Goal: Transaction & Acquisition: Purchase product/service

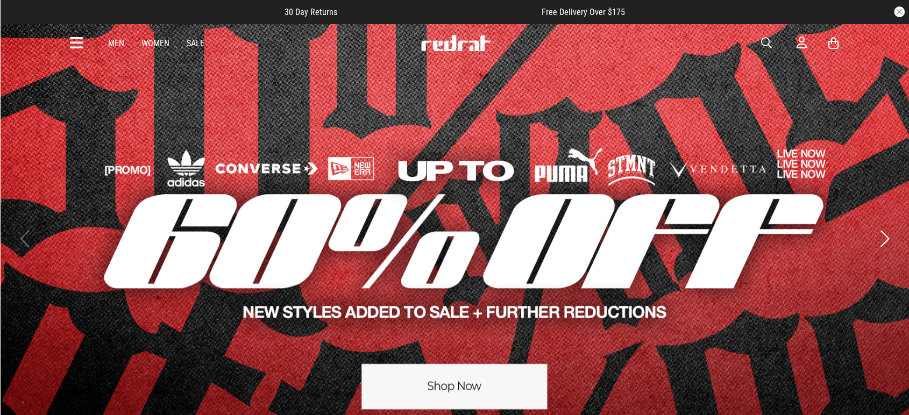
click at [119, 42] on link "Men" at bounding box center [116, 43] width 16 height 10
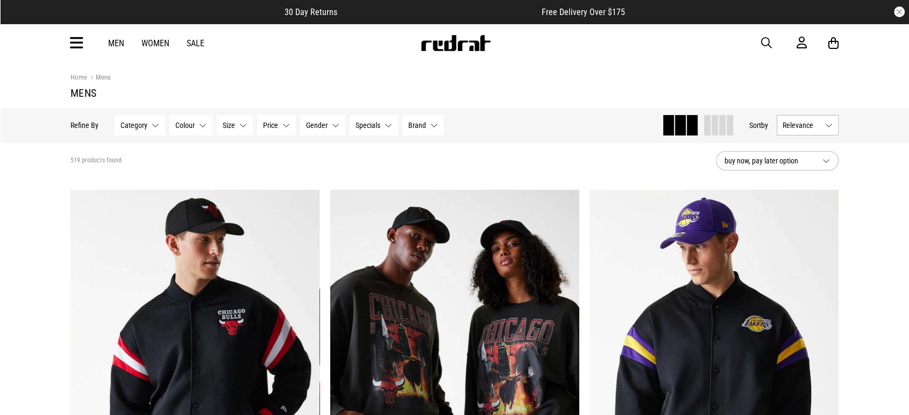
click at [189, 125] on span "Colour" at bounding box center [184, 125] width 19 height 9
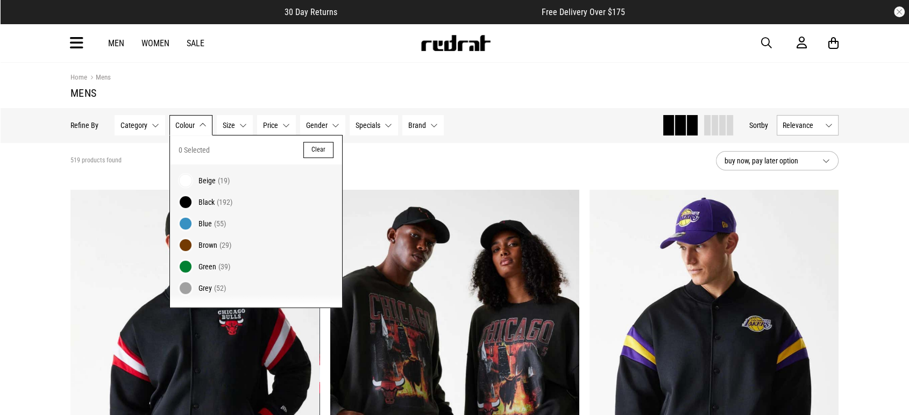
click at [203, 204] on span "Black" at bounding box center [206, 202] width 16 height 9
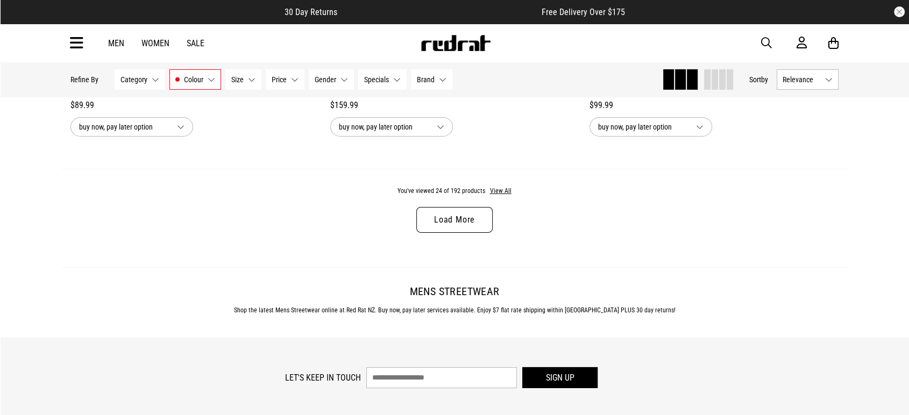
scroll to position [3468, 0]
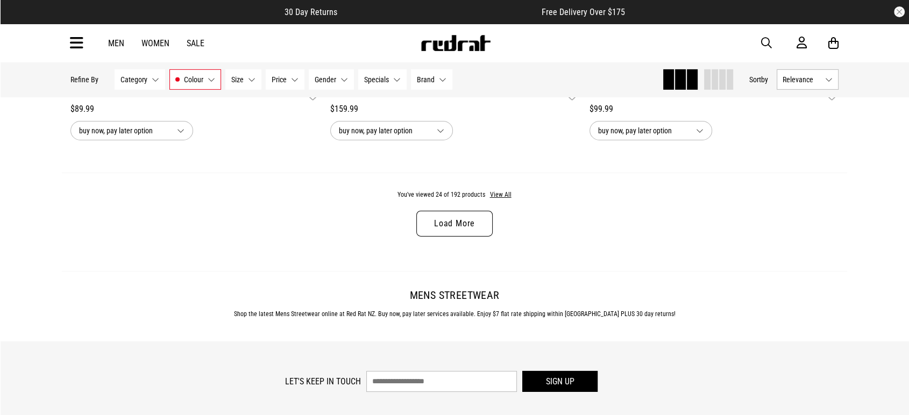
click at [441, 229] on link "Load More" at bounding box center [454, 224] width 76 height 26
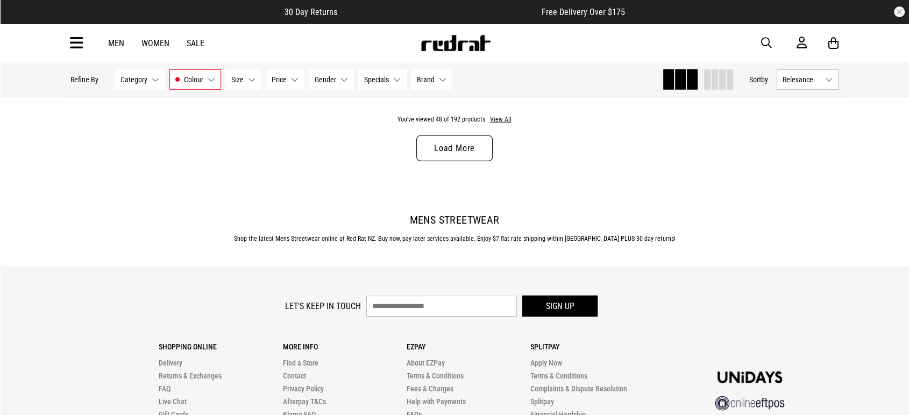
scroll to position [6975, 0]
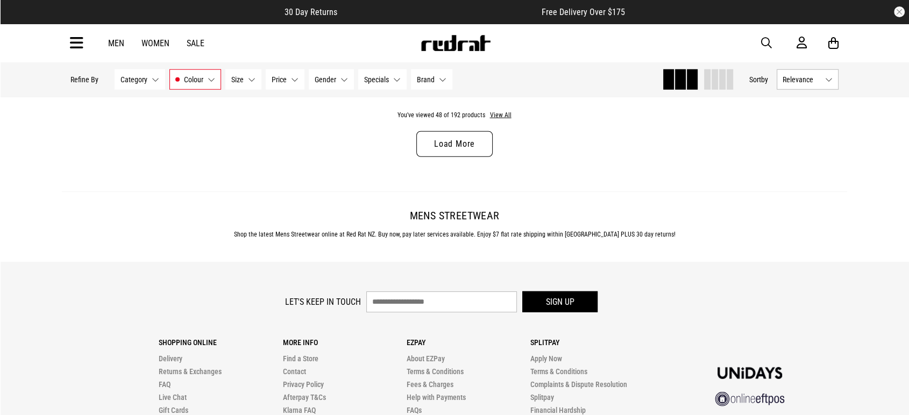
click at [469, 151] on link "Load More" at bounding box center [454, 144] width 76 height 26
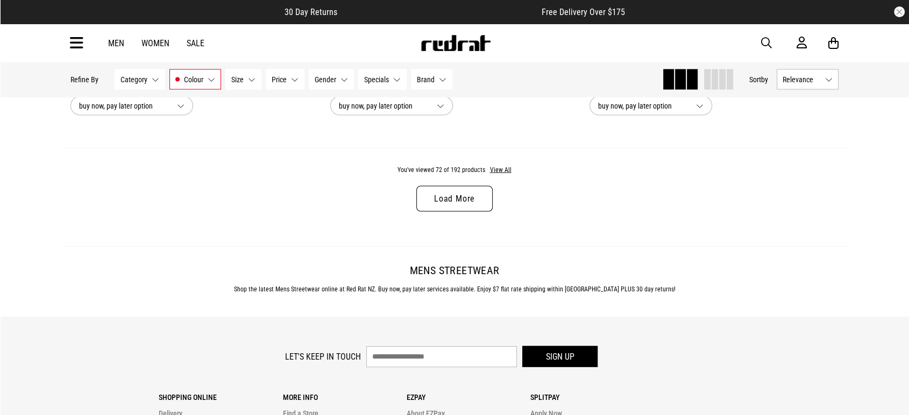
scroll to position [10350, 0]
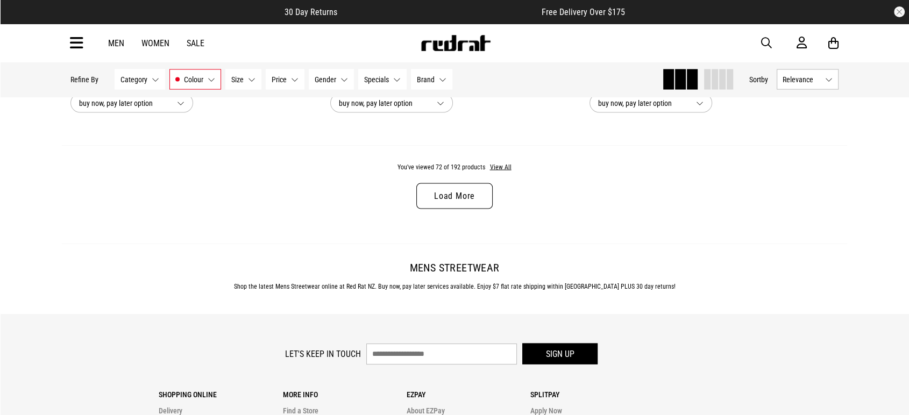
click at [441, 204] on link "Load More" at bounding box center [454, 196] width 76 height 26
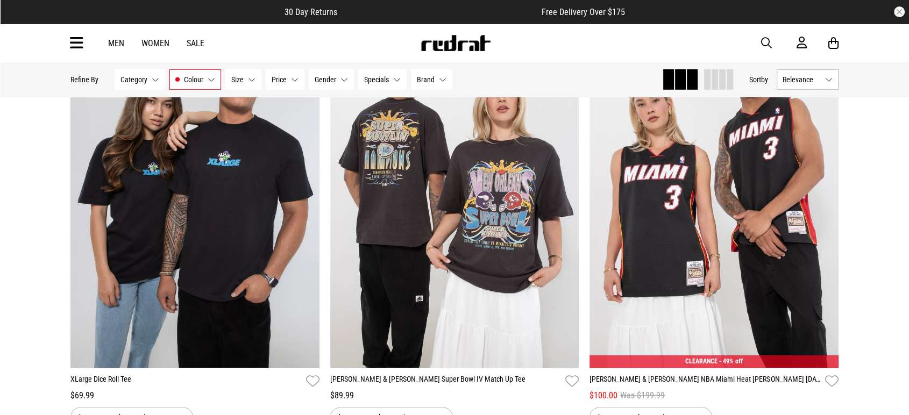
scroll to position [11320, 0]
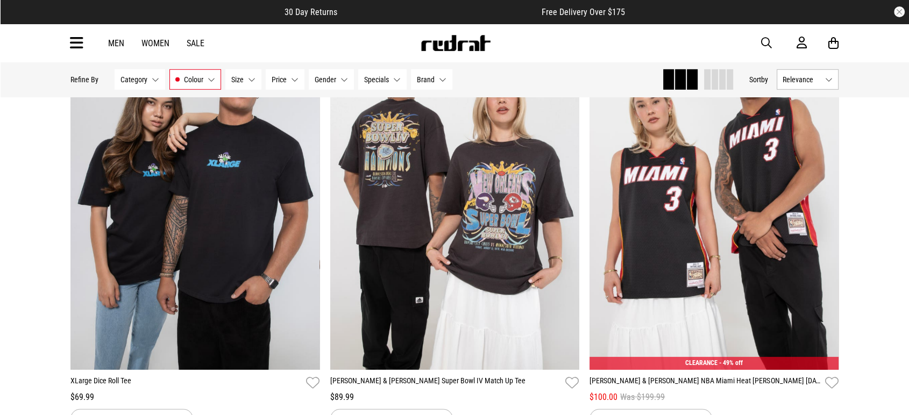
drag, startPoint x: 195, startPoint y: 197, endPoint x: 13, endPoint y: 189, distance: 182.4
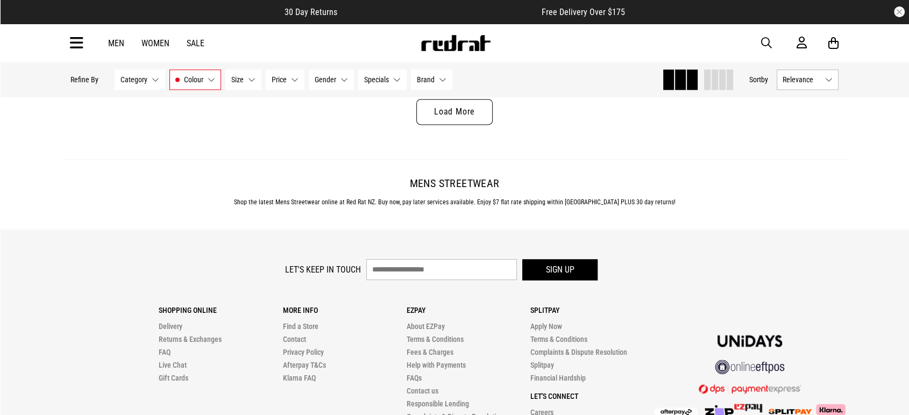
scroll to position [13874, 0]
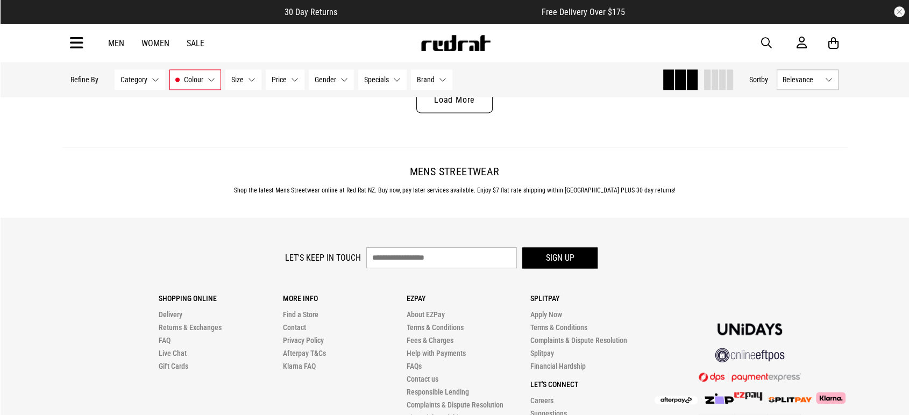
click at [880, 265] on footer "Let's keep in touch Sign up Shopping Online Delivery Returns & Exchanges FAQ Li…" at bounding box center [454, 366] width 909 height 296
click at [458, 113] on link "Load More" at bounding box center [454, 100] width 76 height 26
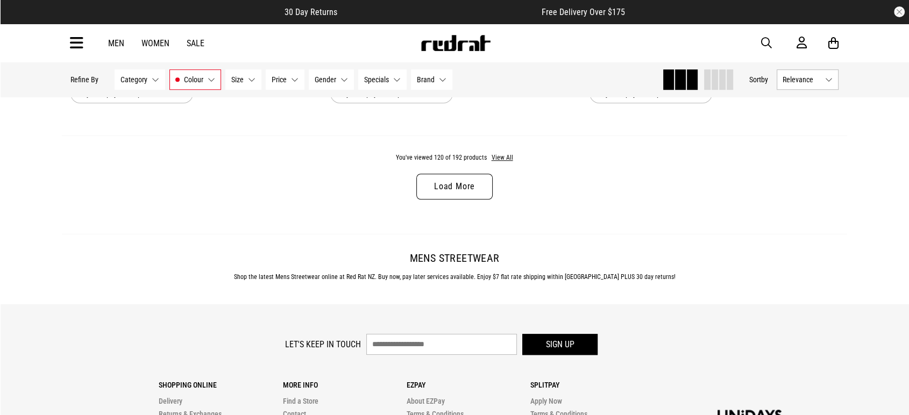
scroll to position [17214, 0]
click at [452, 199] on link "Load More" at bounding box center [454, 186] width 76 height 26
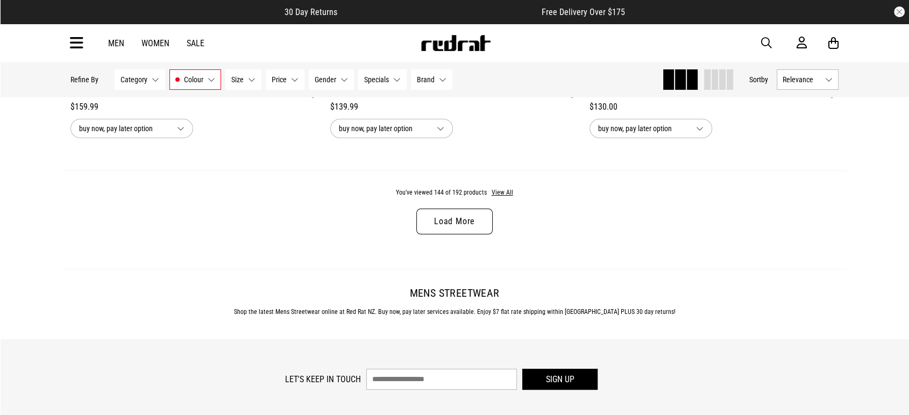
scroll to position [20613, 0]
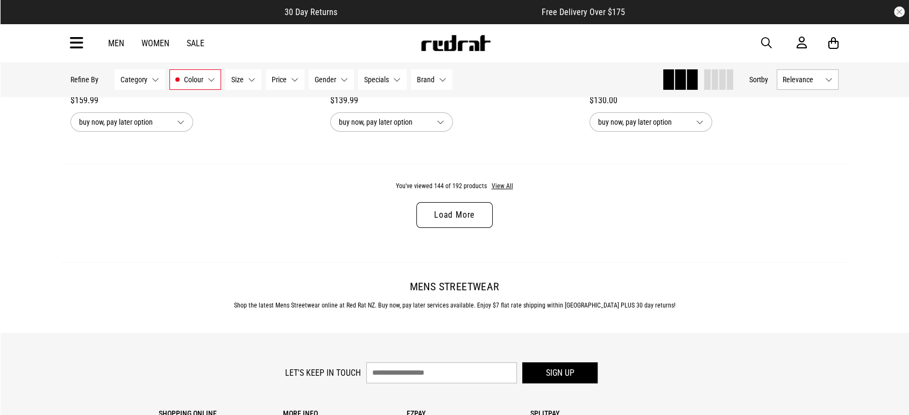
click at [469, 228] on link "Load More" at bounding box center [454, 215] width 76 height 26
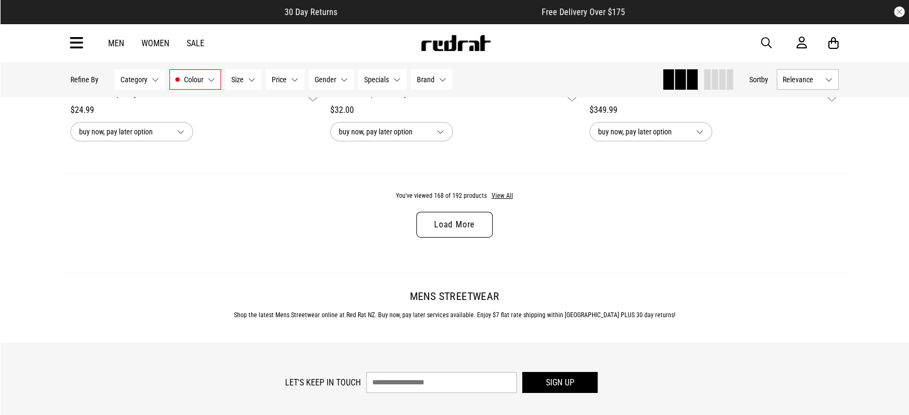
scroll to position [24030, 0]
click at [441, 237] on link "Load More" at bounding box center [454, 224] width 76 height 26
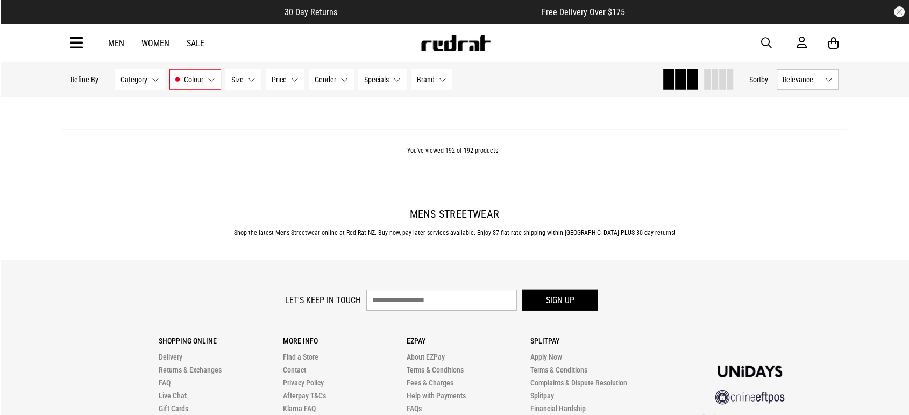
scroll to position [27503, 0]
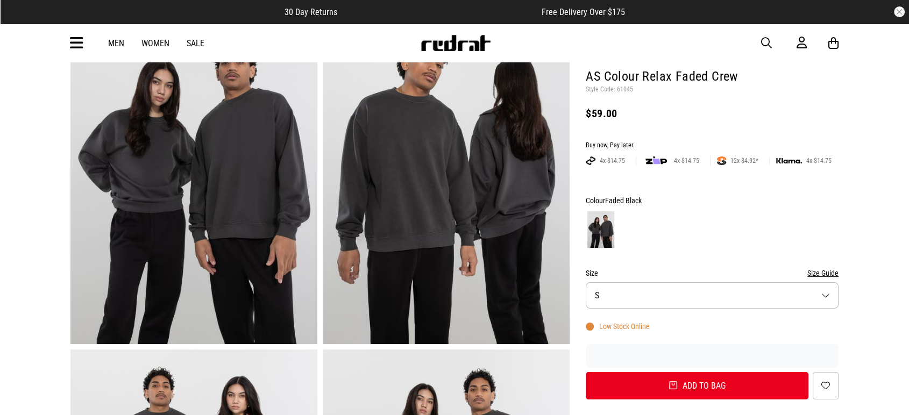
click at [811, 292] on button "Size S" at bounding box center [711, 295] width 253 height 26
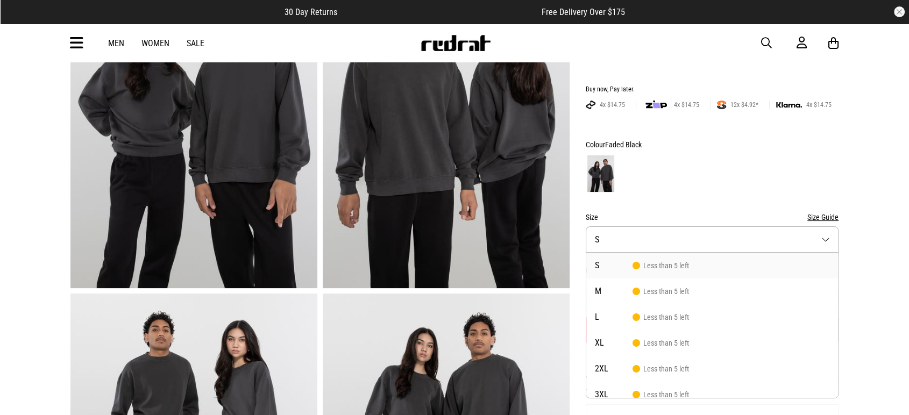
scroll to position [199, 0]
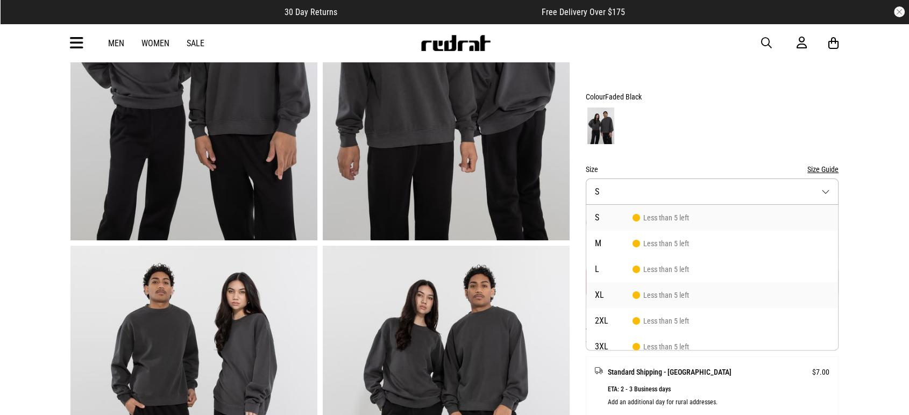
click at [664, 294] on span "Less than 5 left" at bounding box center [660, 295] width 56 height 9
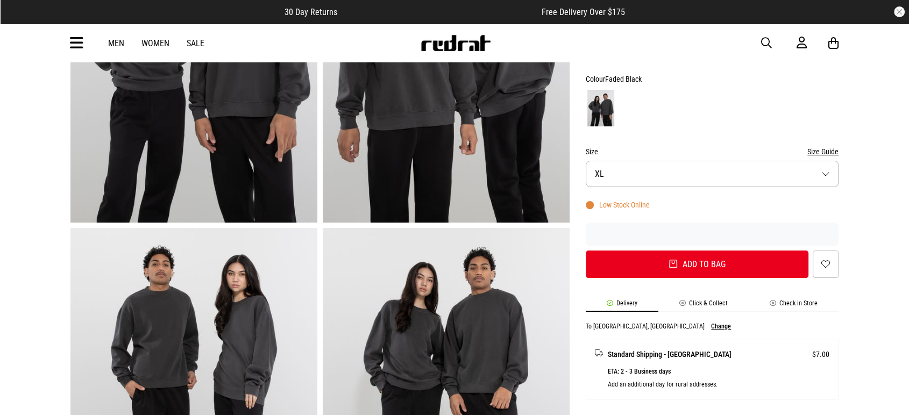
scroll to position [226, 0]
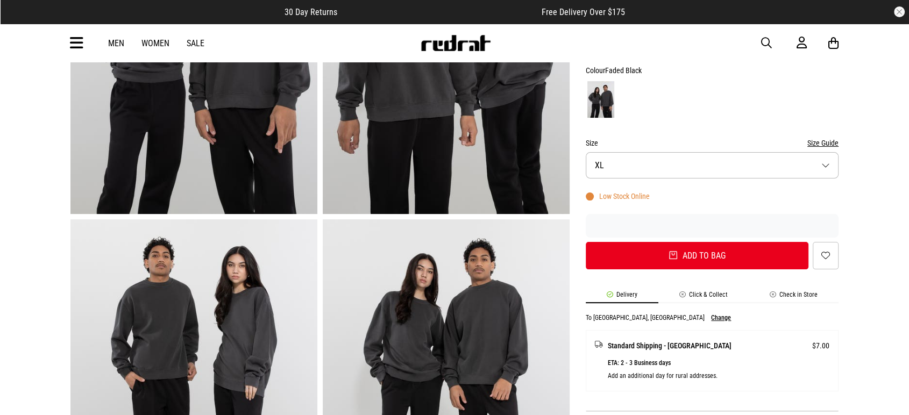
click at [703, 295] on li "Click & Collect" at bounding box center [703, 297] width 90 height 12
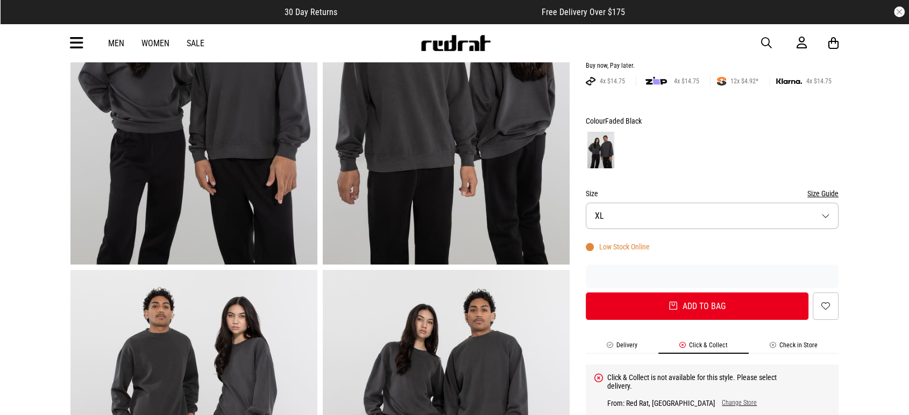
scroll to position [174, 0]
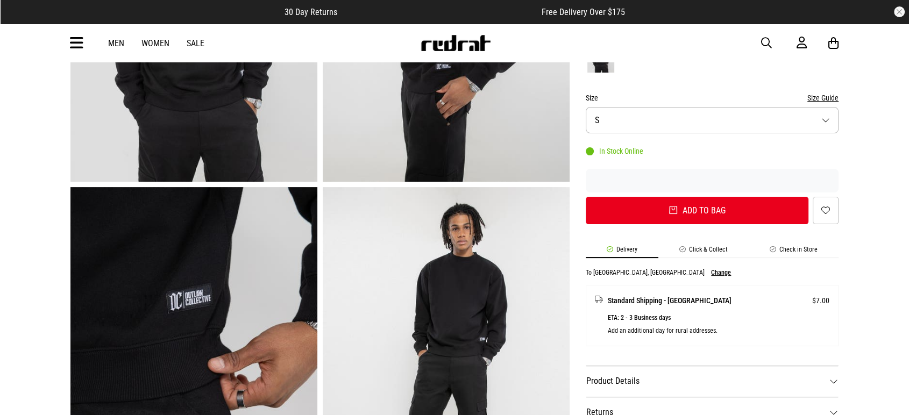
scroll to position [260, 0]
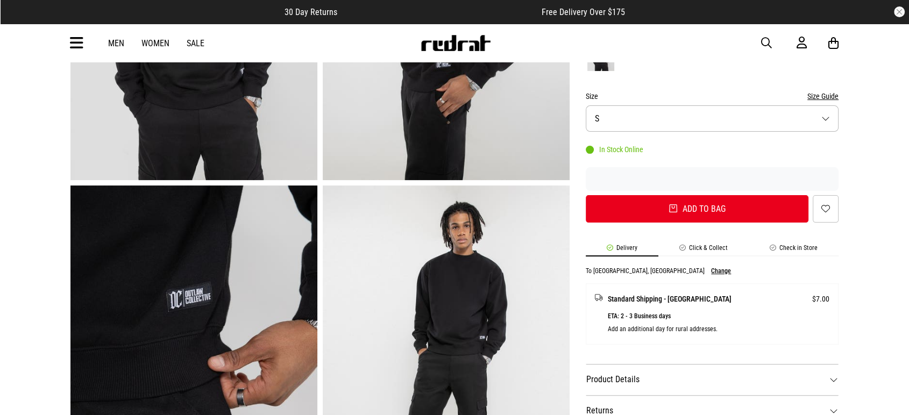
click at [821, 119] on button "Size S" at bounding box center [711, 118] width 253 height 26
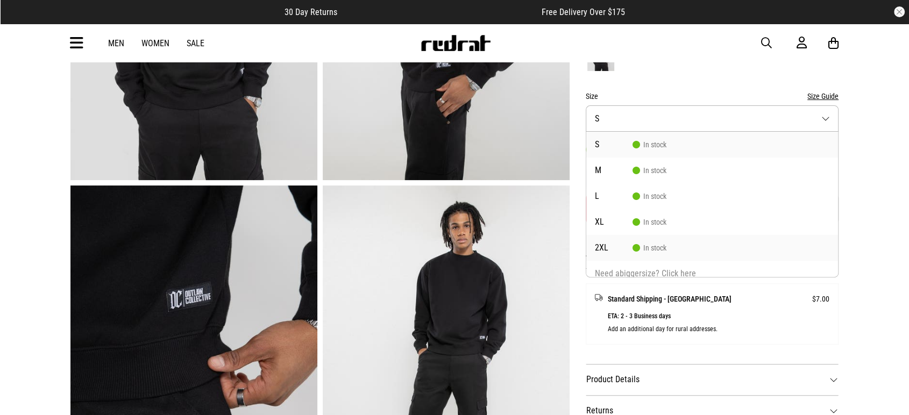
click at [667, 249] on li "2XL In stock" at bounding box center [712, 248] width 252 height 26
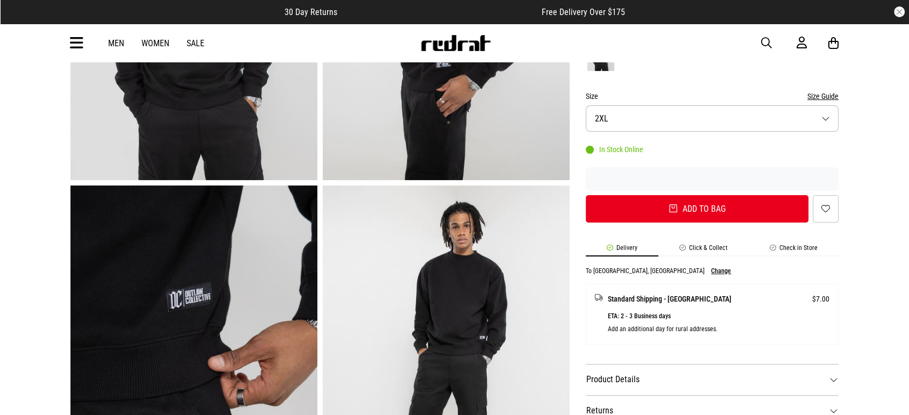
click at [718, 255] on li "Click & Collect" at bounding box center [703, 250] width 90 height 12
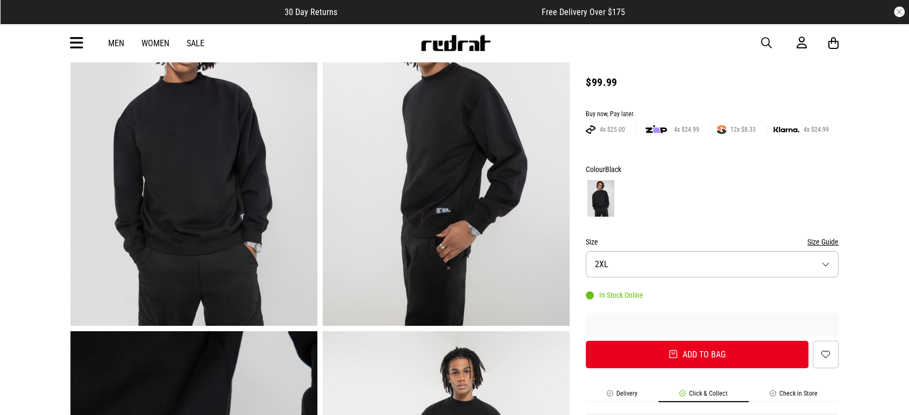
scroll to position [111, 0]
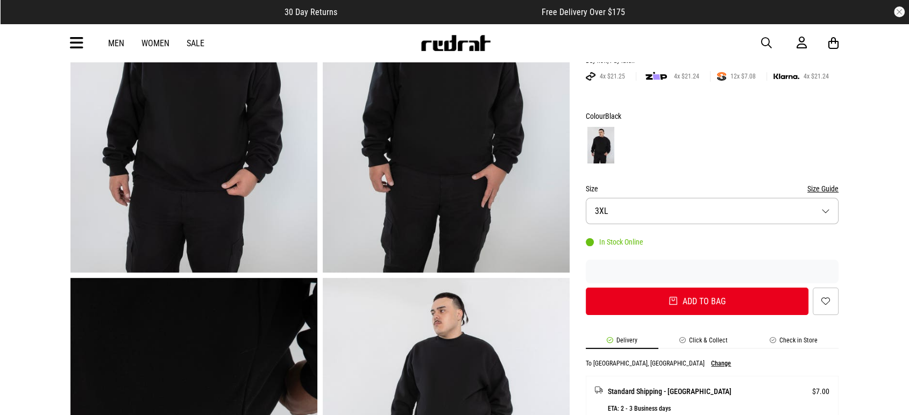
scroll to position [168, 0]
click at [735, 211] on button "Size 3XL" at bounding box center [711, 210] width 253 height 26
